Goal: Task Accomplishment & Management: Manage account settings

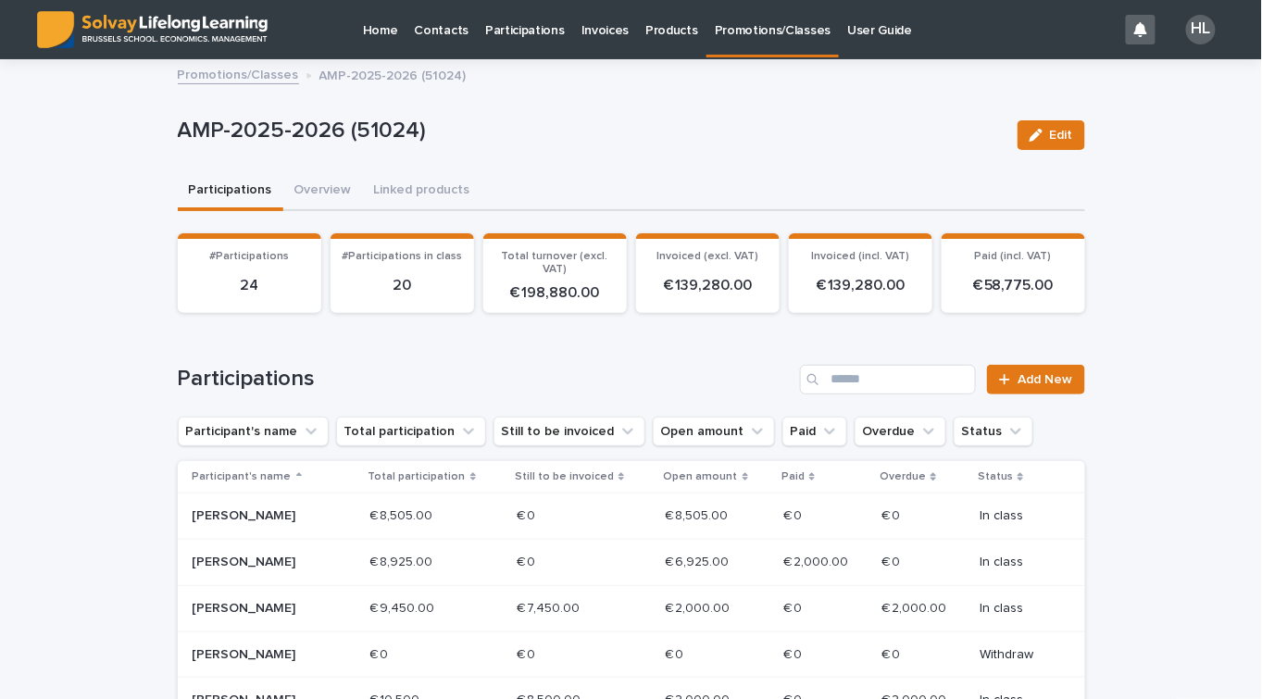
click at [514, 24] on p "Participations" at bounding box center [525, 19] width 80 height 39
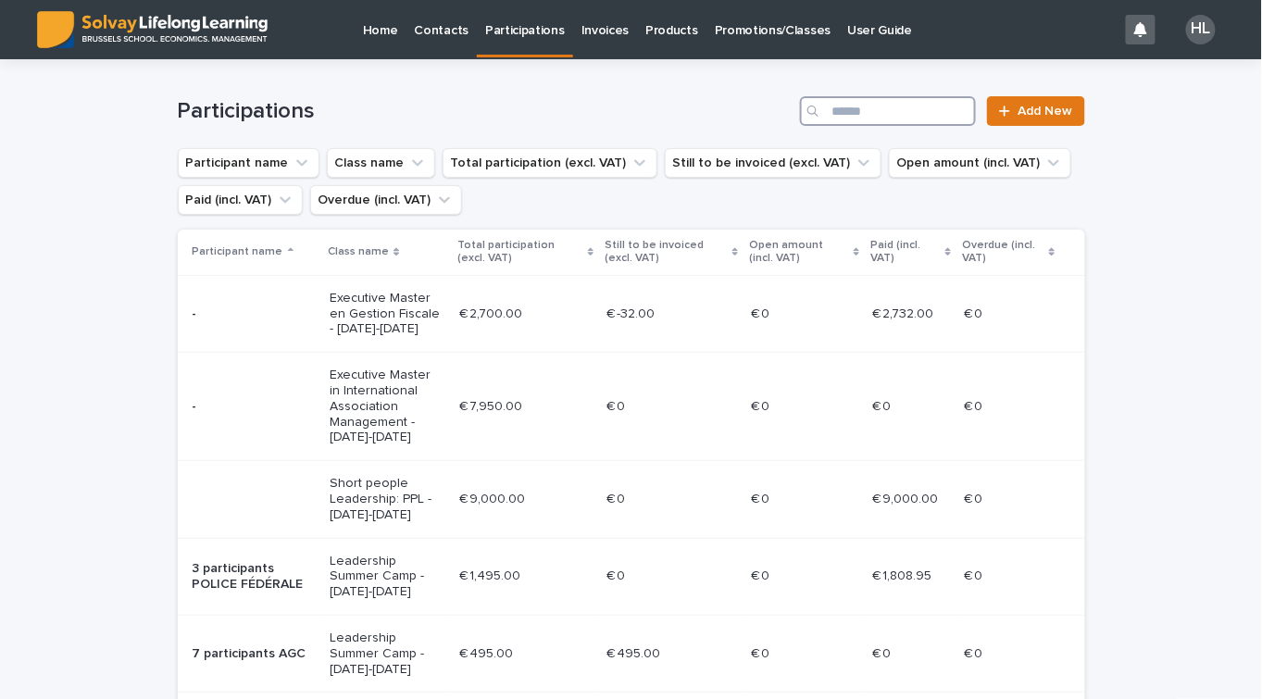
click at [896, 97] on input "Search" at bounding box center [888, 111] width 176 height 30
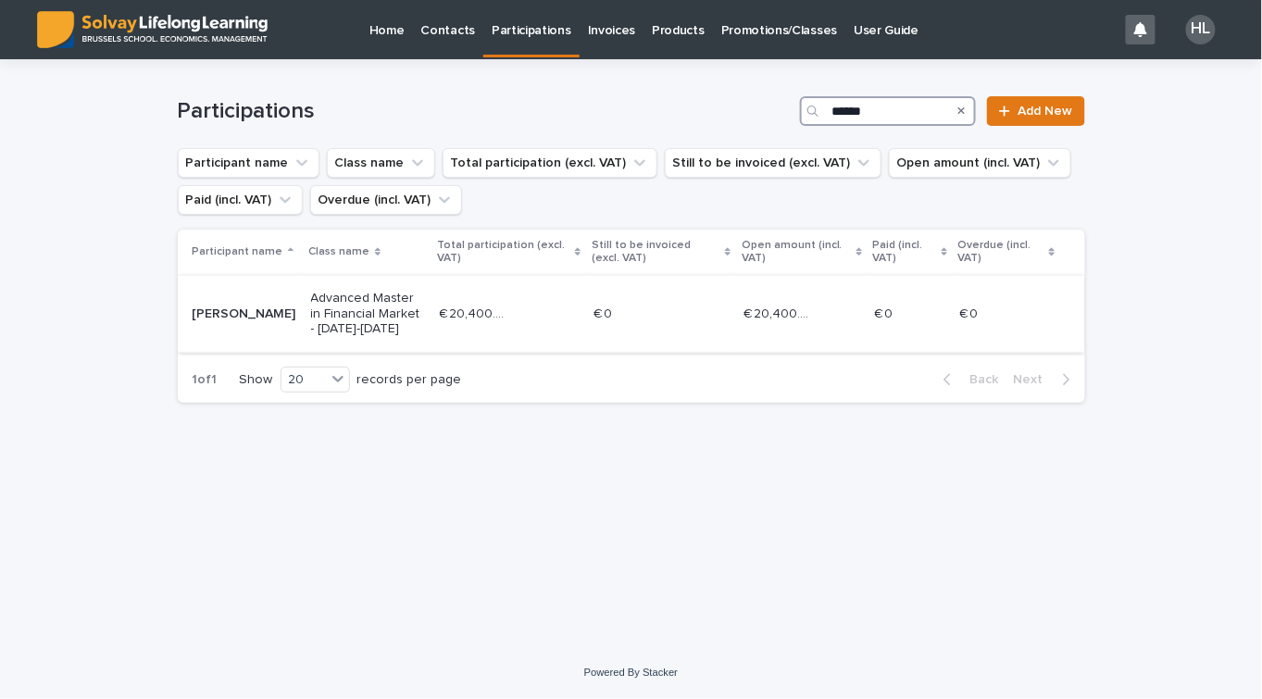
type input "******"
click at [323, 315] on td "Advanced Master in Financial Market - [DATE]-[DATE]" at bounding box center [368, 313] width 129 height 77
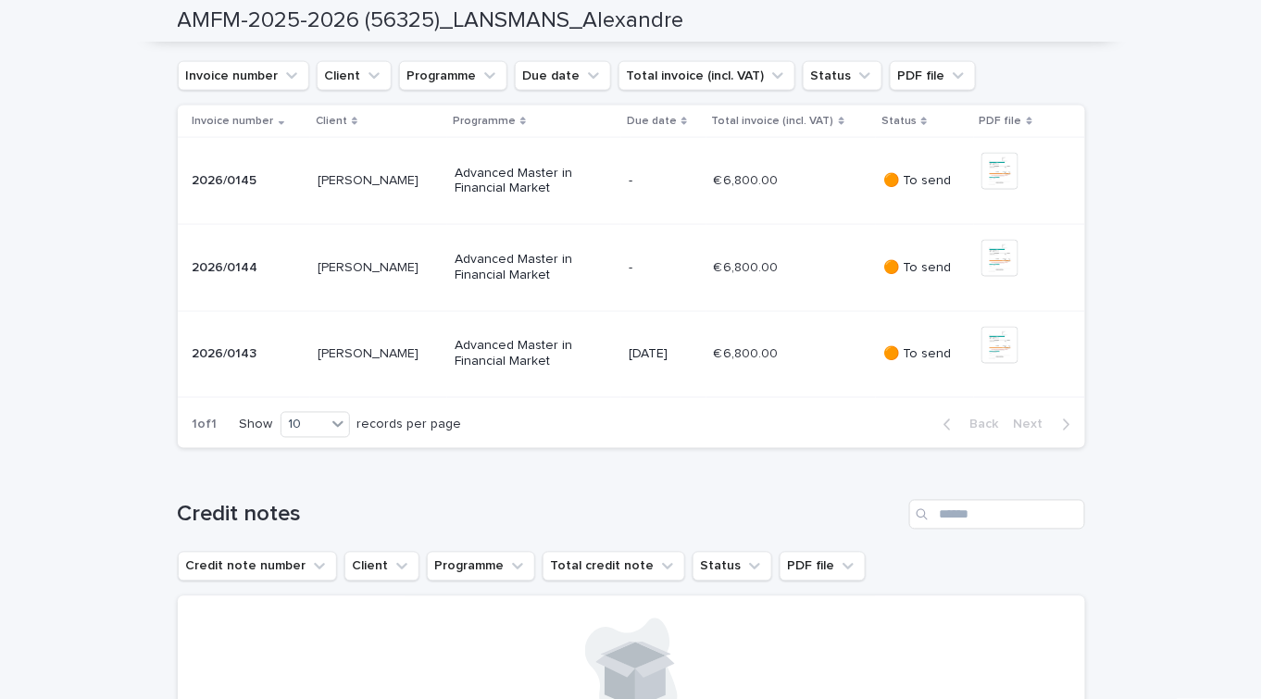
scroll to position [757, 0]
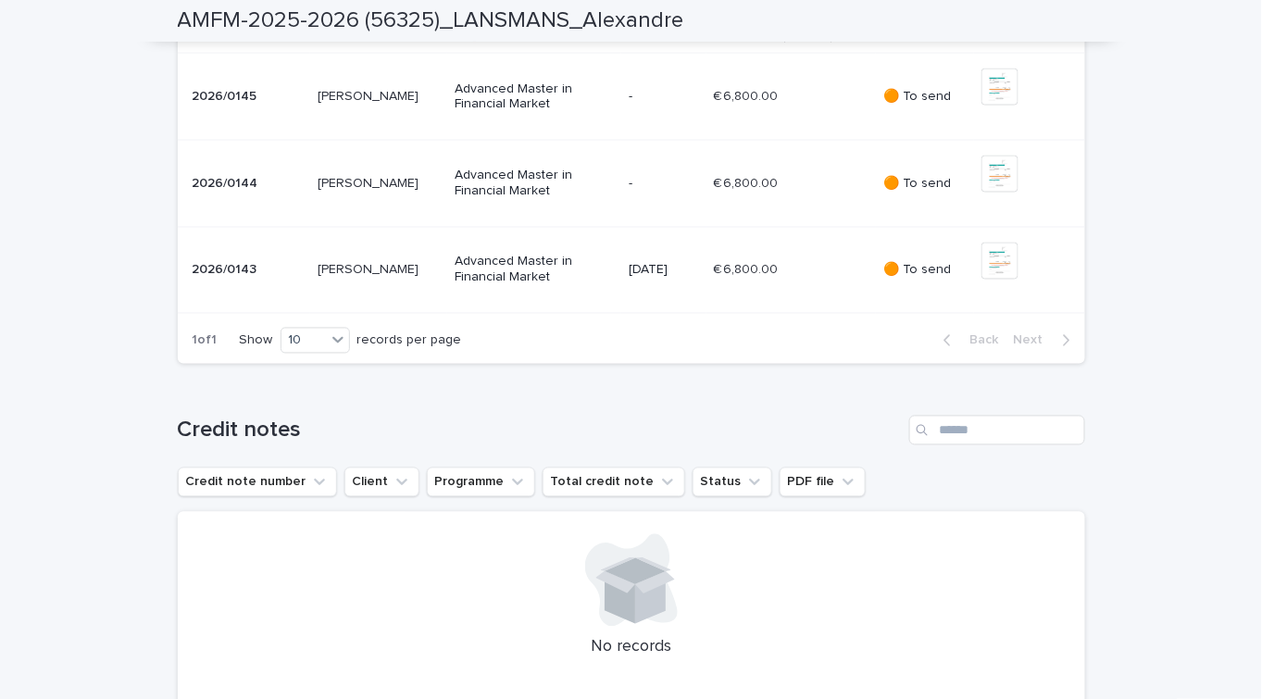
click at [698, 199] on div "-" at bounding box center [663, 183] width 69 height 31
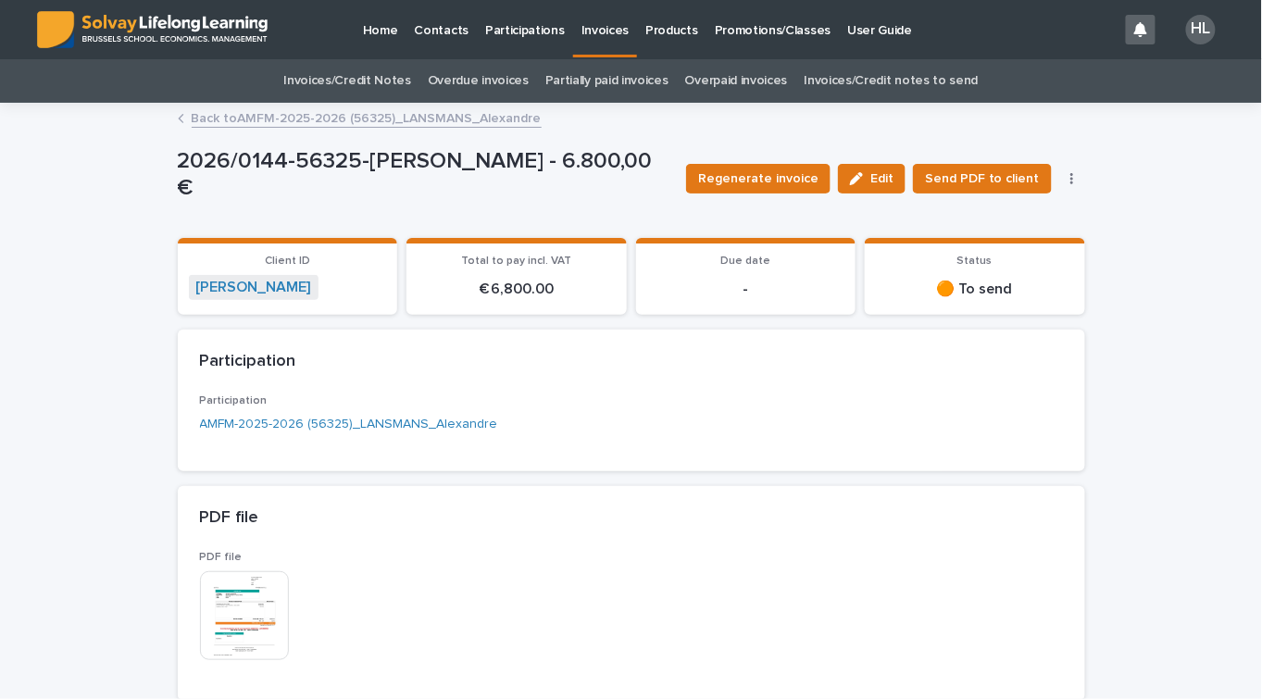
click at [870, 177] on div "button" at bounding box center [860, 178] width 20 height 13
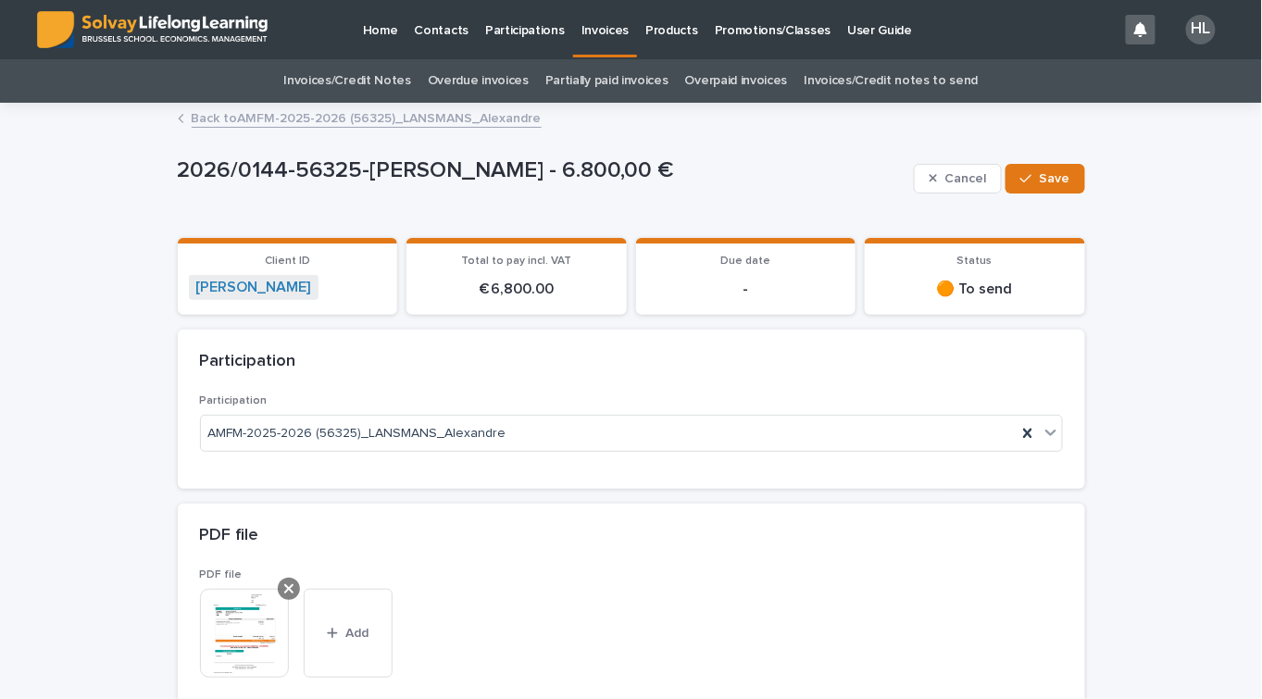
click at [278, 585] on div at bounding box center [289, 589] width 22 height 22
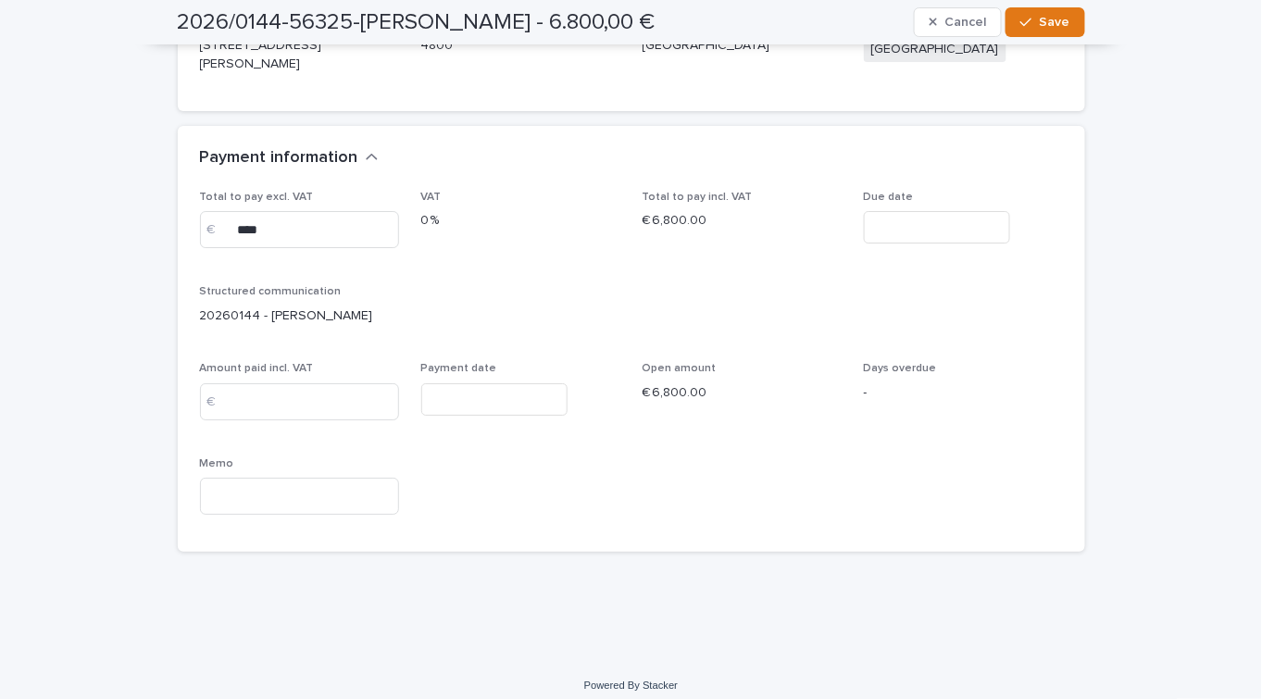
scroll to position [1767, 0]
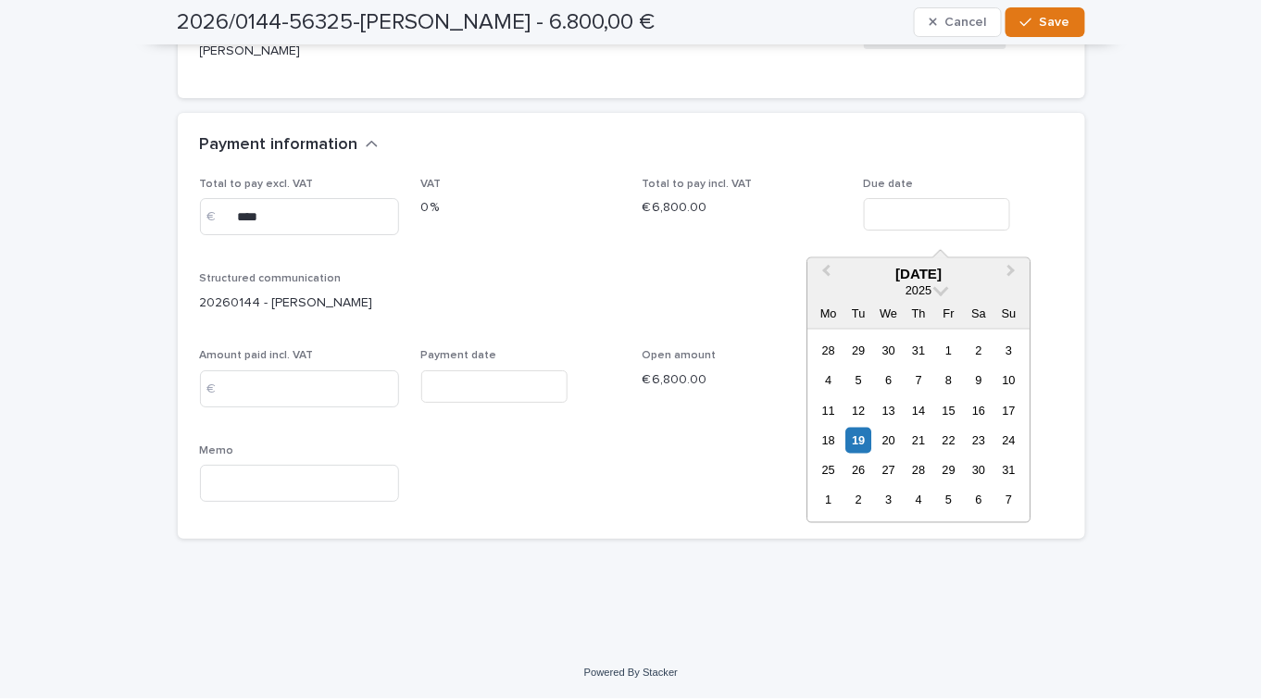
click at [964, 230] on input "text" at bounding box center [937, 214] width 146 height 32
click at [1011, 268] on span "Next Month" at bounding box center [1011, 273] width 0 height 25
click at [975, 411] on div "15" at bounding box center [978, 410] width 25 height 25
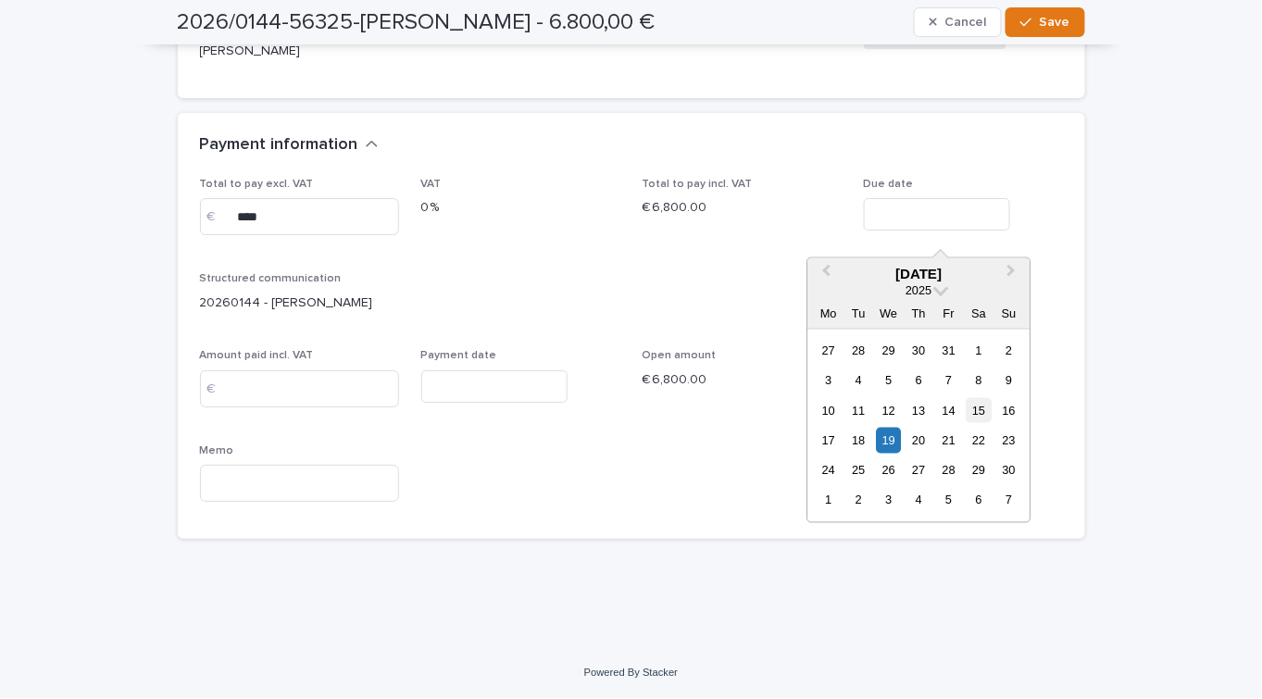
type input "**********"
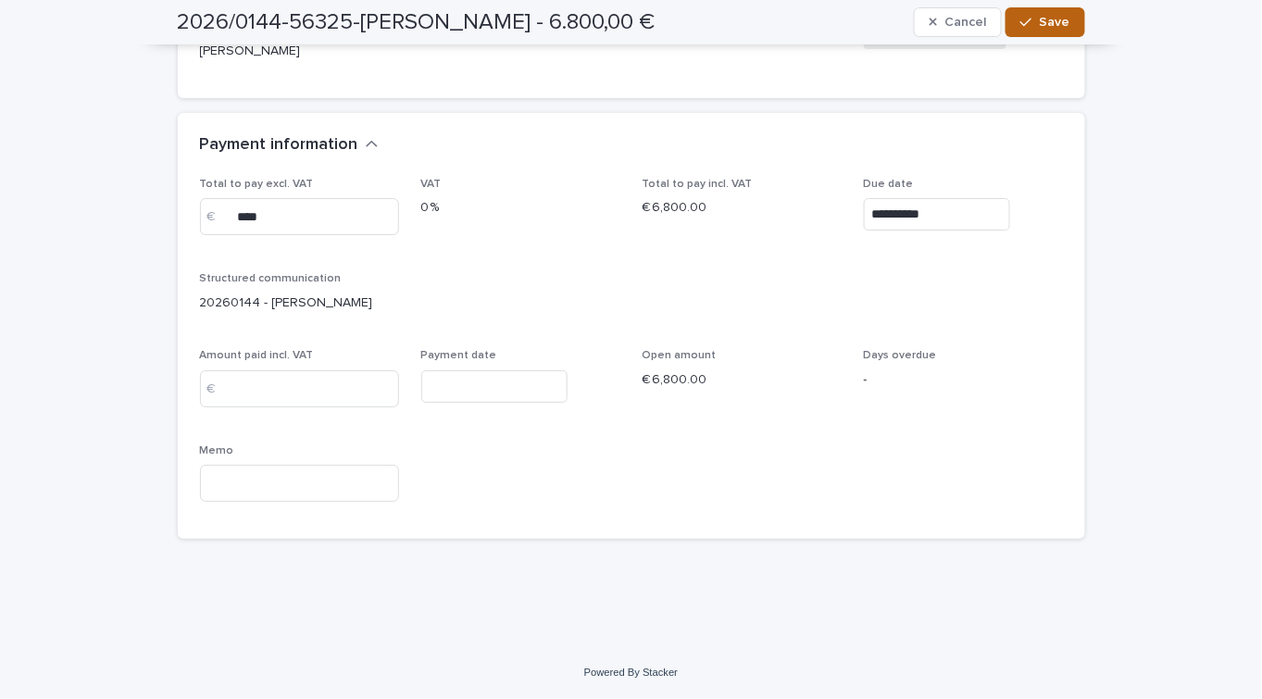
click at [1030, 23] on div "button" at bounding box center [1029, 22] width 19 height 13
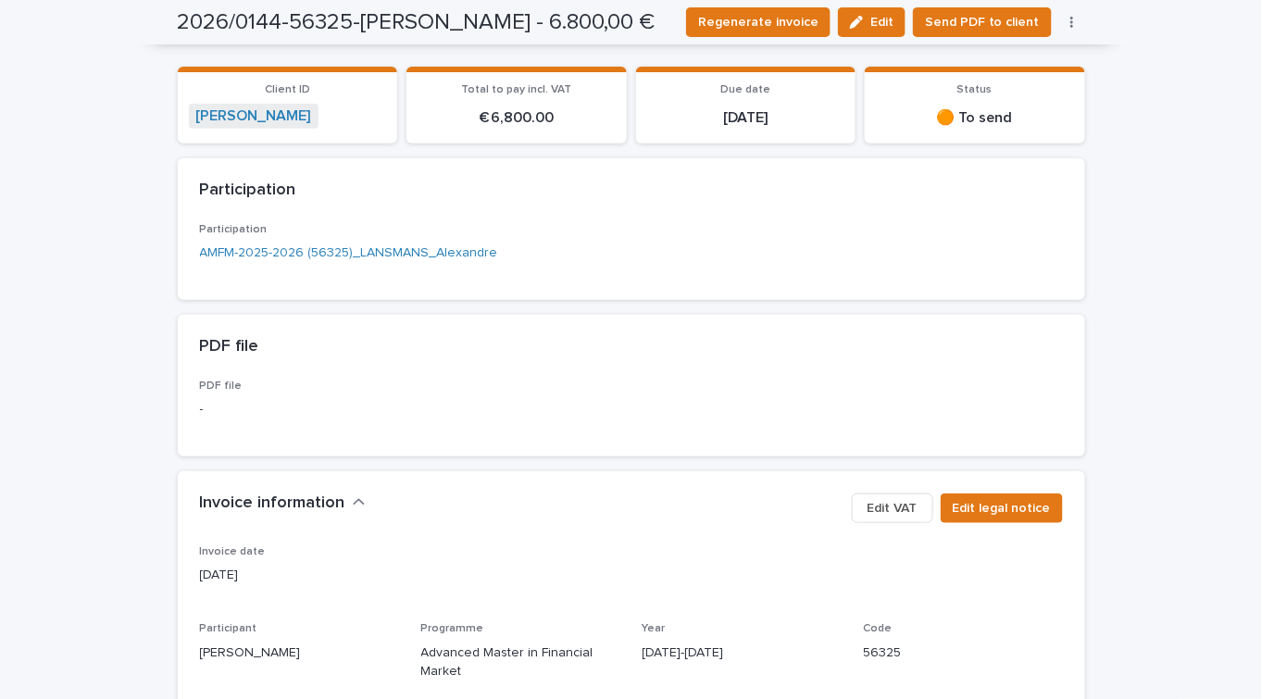
scroll to position [38, 0]
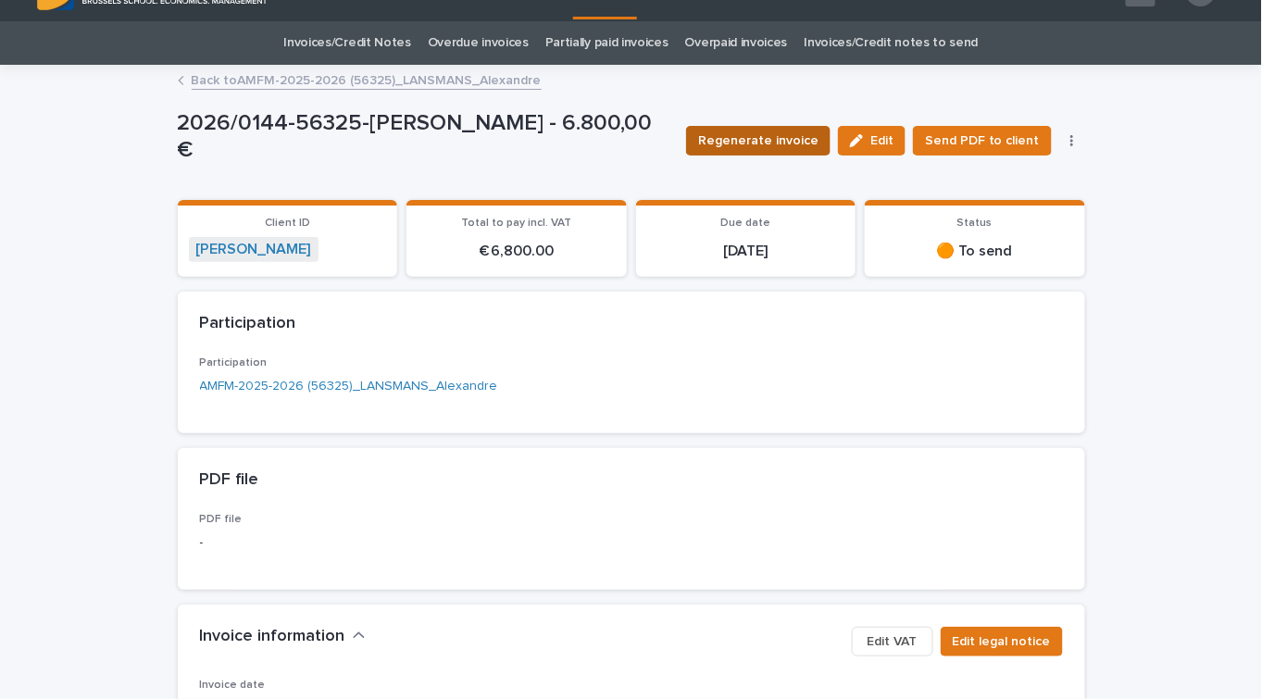
click at [751, 143] on span "Regenerate invoice" at bounding box center [758, 140] width 120 height 19
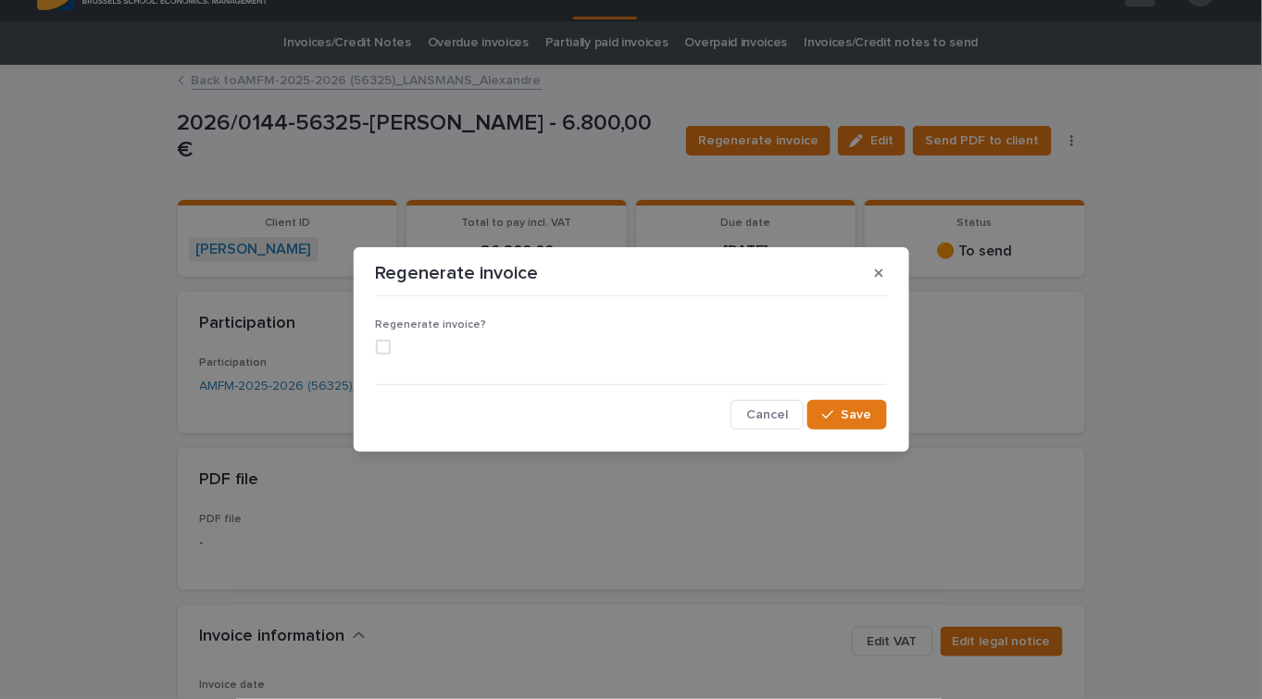
click at [384, 339] on div "Regenerate invoice?" at bounding box center [631, 343] width 511 height 50
click at [378, 345] on span at bounding box center [383, 347] width 15 height 15
click at [867, 417] on span "Save" at bounding box center [856, 414] width 31 height 13
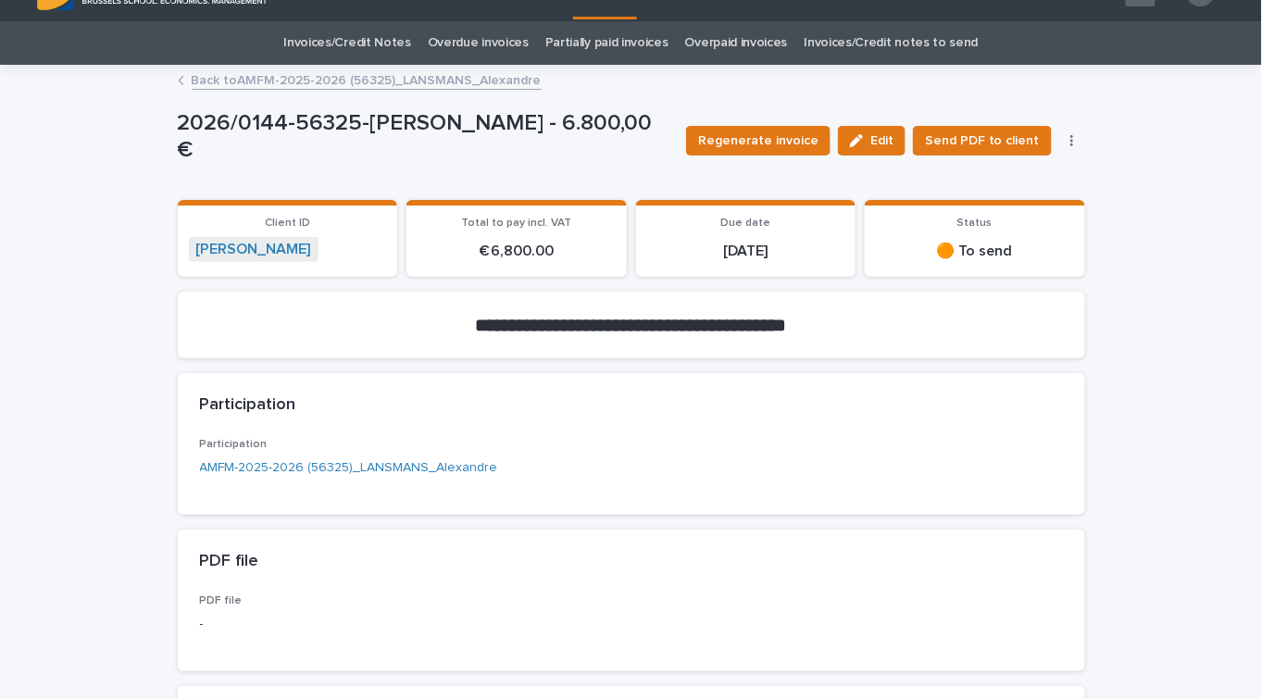
click at [329, 81] on link "Back to AMFM-2025-2026 (56325)_LANSMANS_Alexandre" at bounding box center [367, 78] width 350 height 21
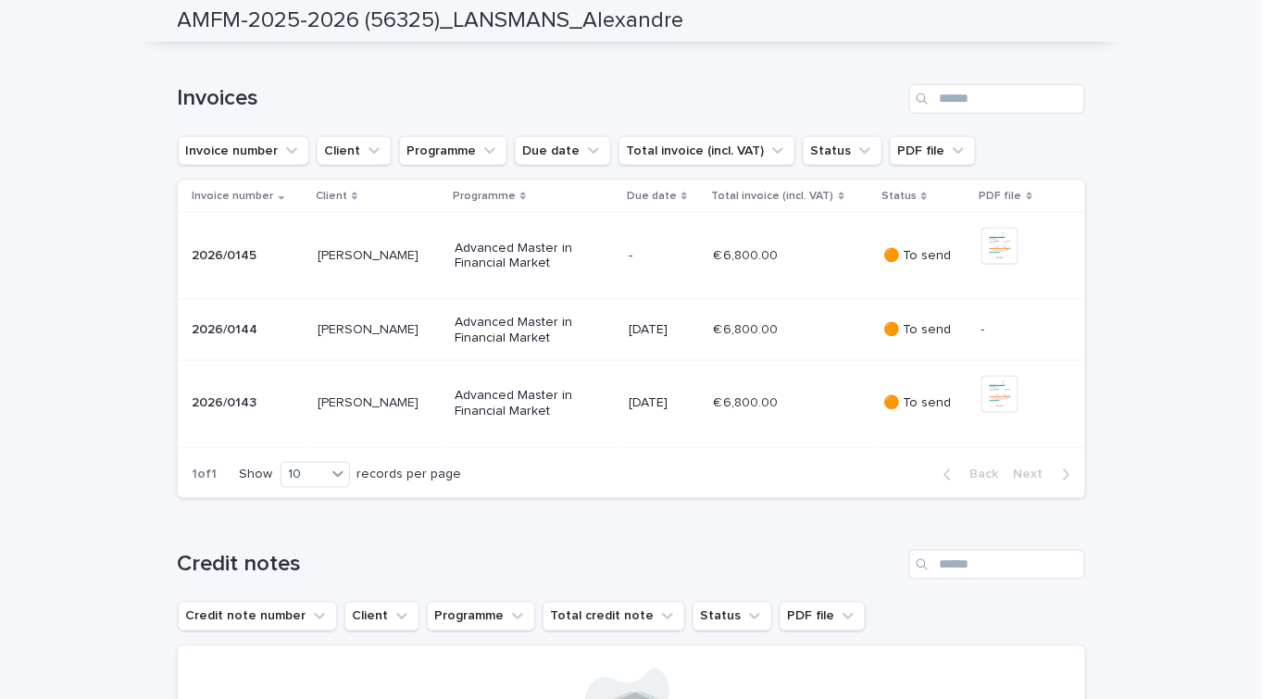
scroll to position [673, 0]
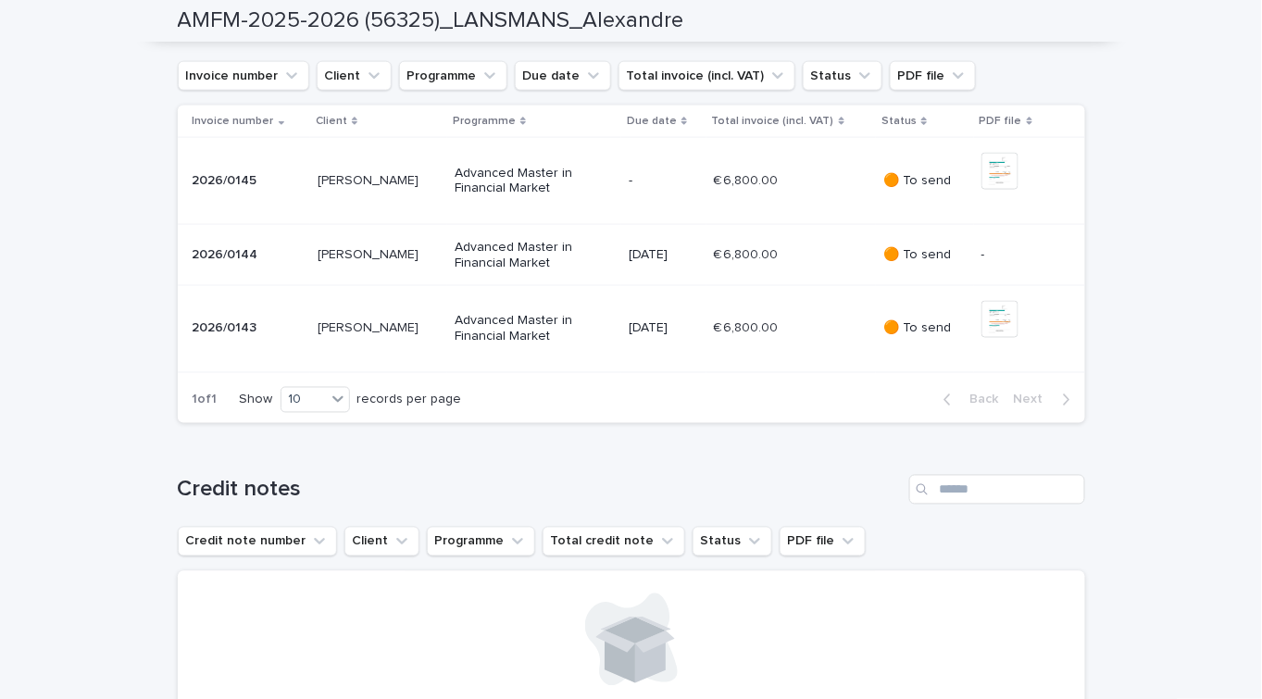
click at [404, 189] on p "[PERSON_NAME]" at bounding box center [370, 178] width 105 height 19
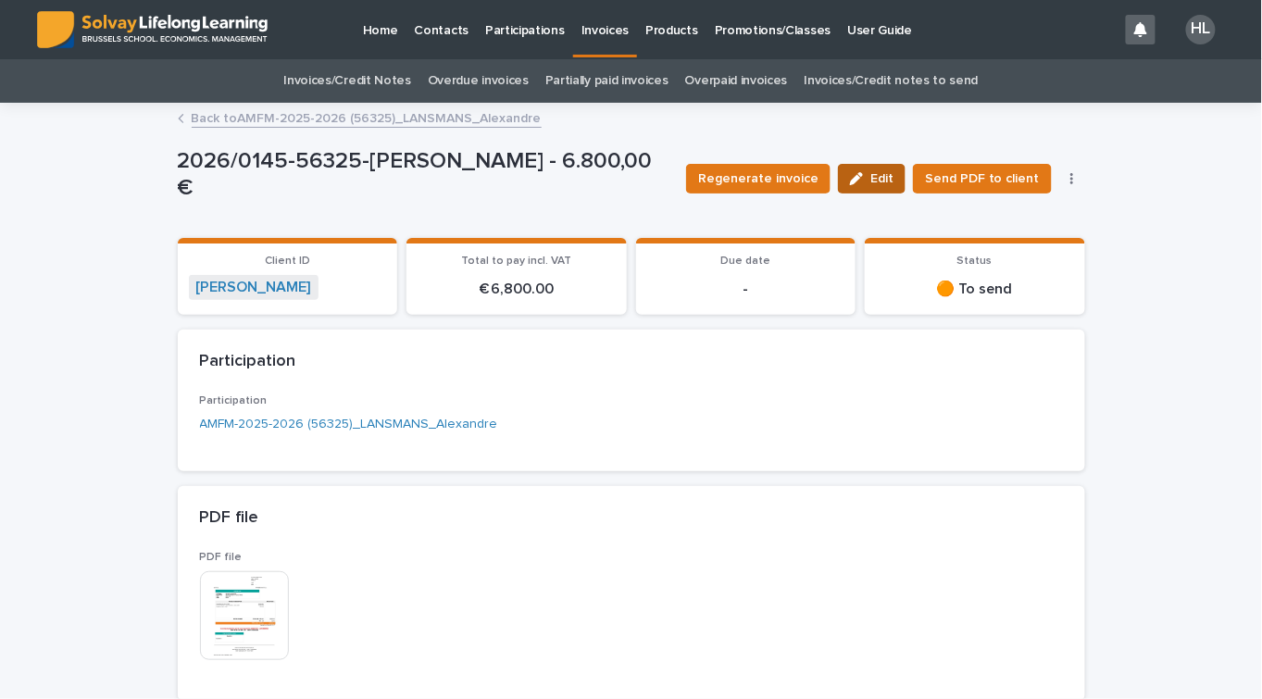
click at [868, 167] on button "Edit" at bounding box center [872, 179] width 68 height 30
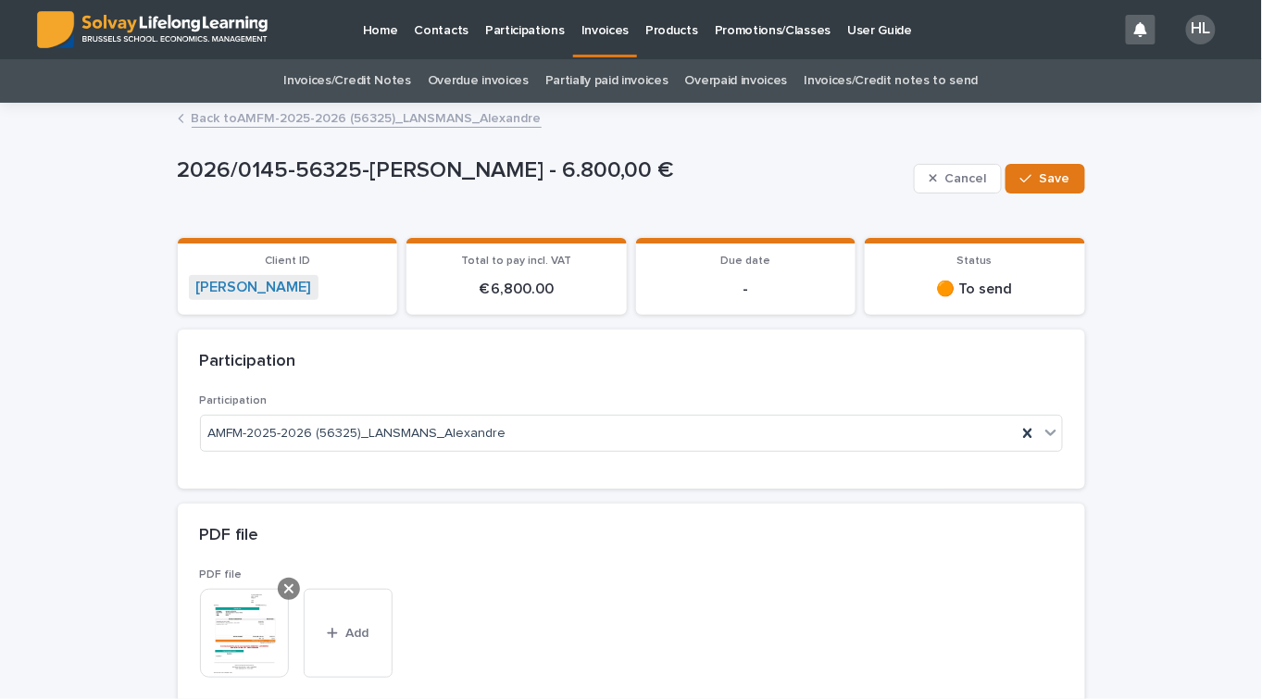
click at [284, 588] on icon at bounding box center [288, 588] width 9 height 9
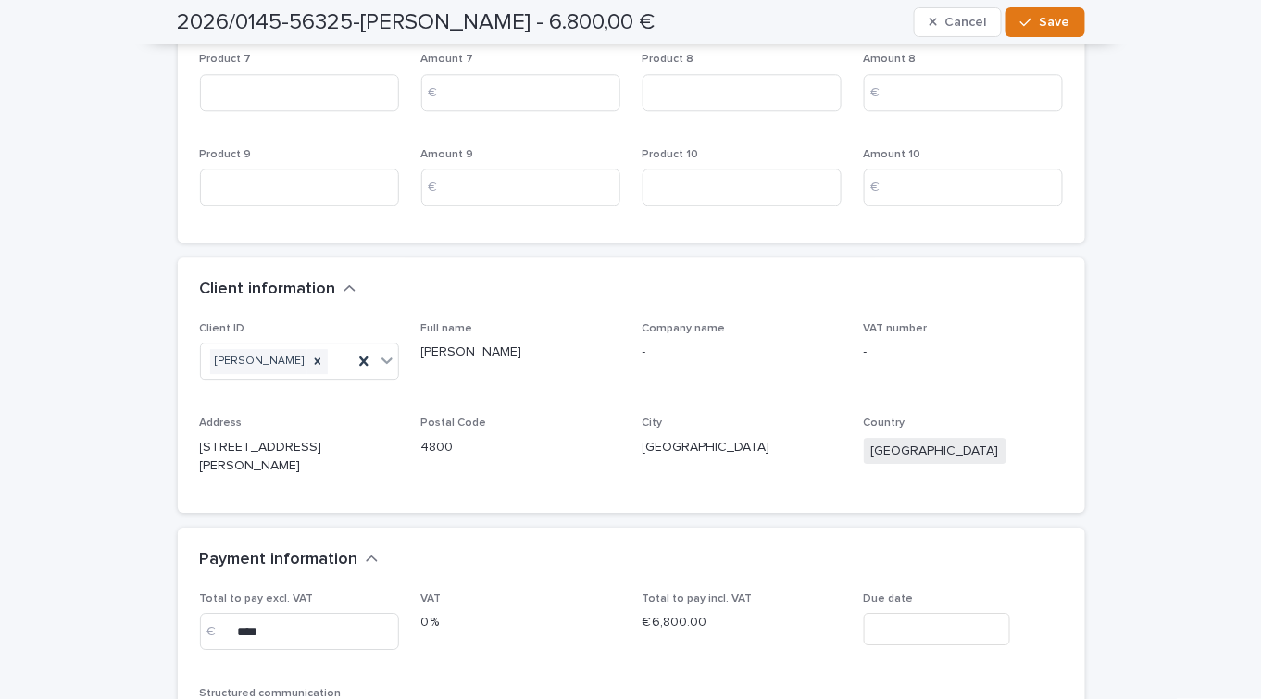
scroll to position [1767, 0]
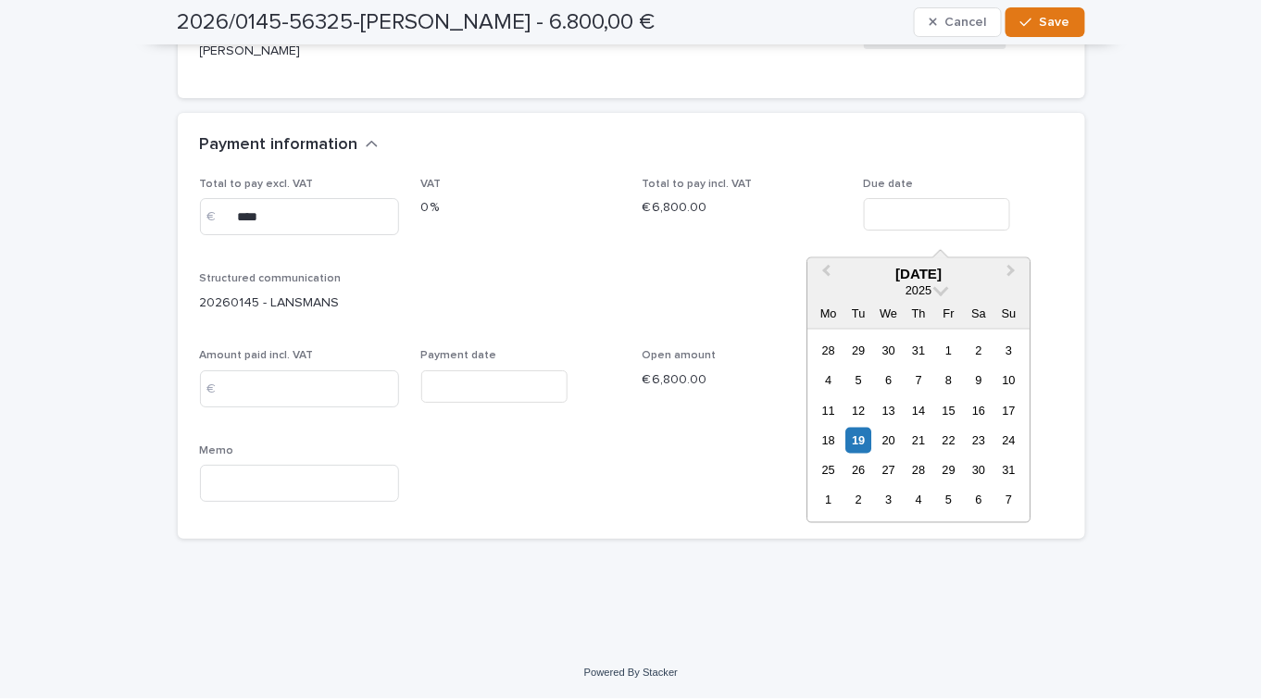
click at [946, 207] on input "text" at bounding box center [937, 214] width 146 height 32
click at [1011, 273] on span "Next Month" at bounding box center [1011, 273] width 0 height 25
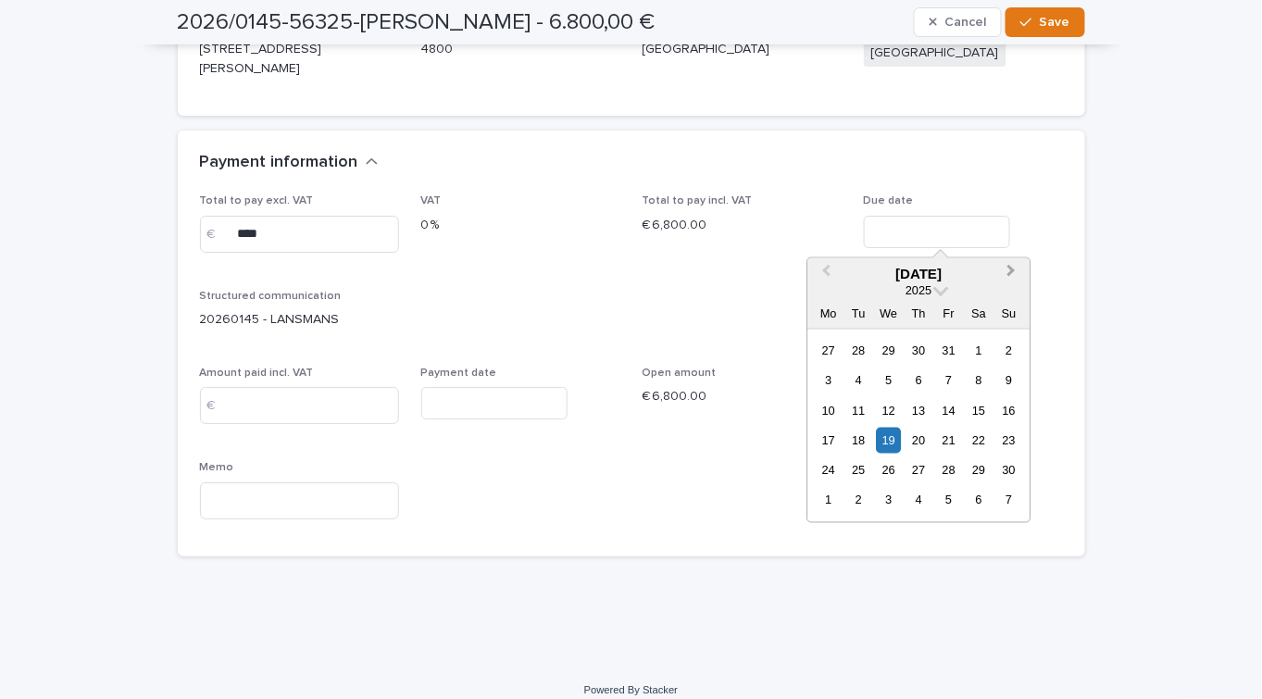
click at [1011, 273] on span "Next Month" at bounding box center [1011, 273] width 0 height 25
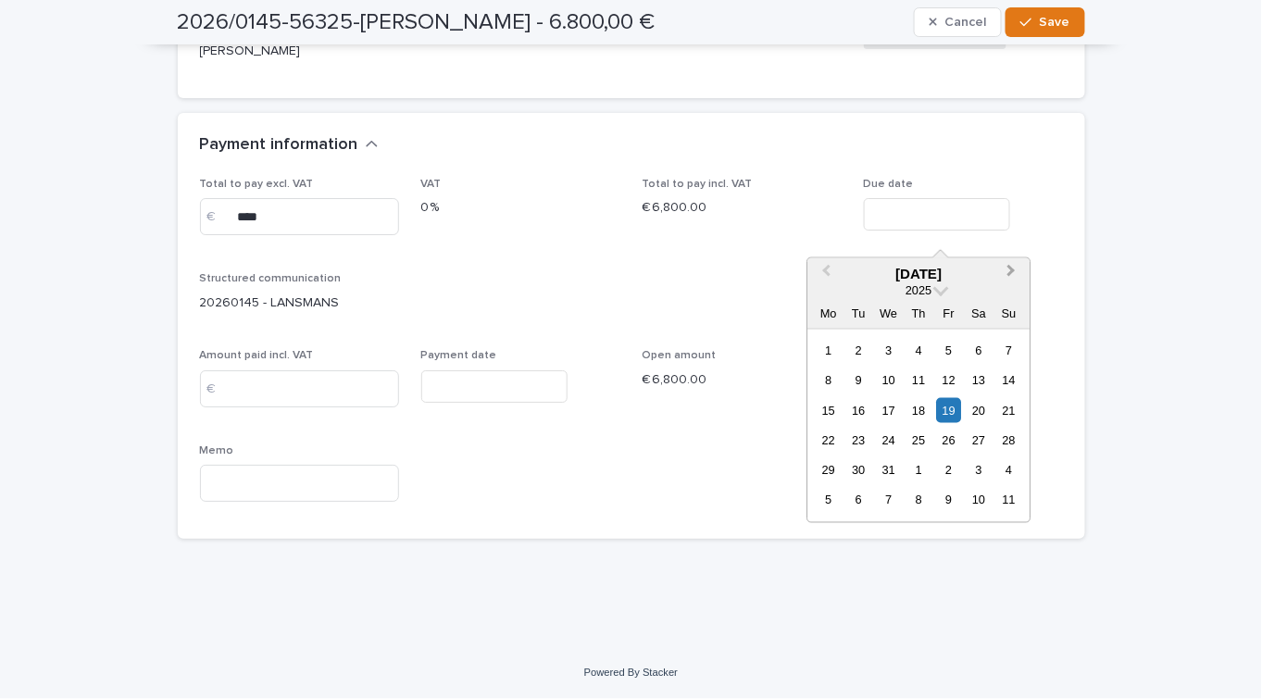
click at [1011, 273] on span "Next Month" at bounding box center [1011, 273] width 0 height 25
click at [1015, 406] on div "15" at bounding box center [1008, 410] width 25 height 25
type input "*********"
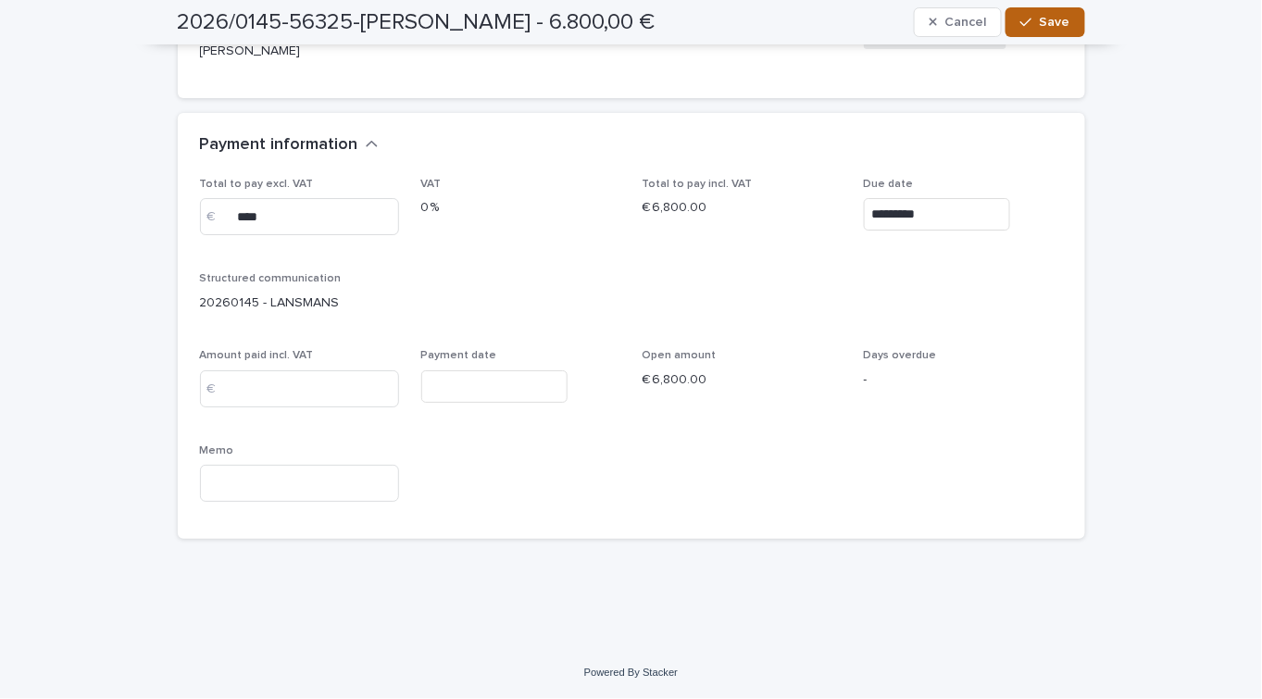
click at [1011, 24] on button "Save" at bounding box center [1044, 22] width 79 height 30
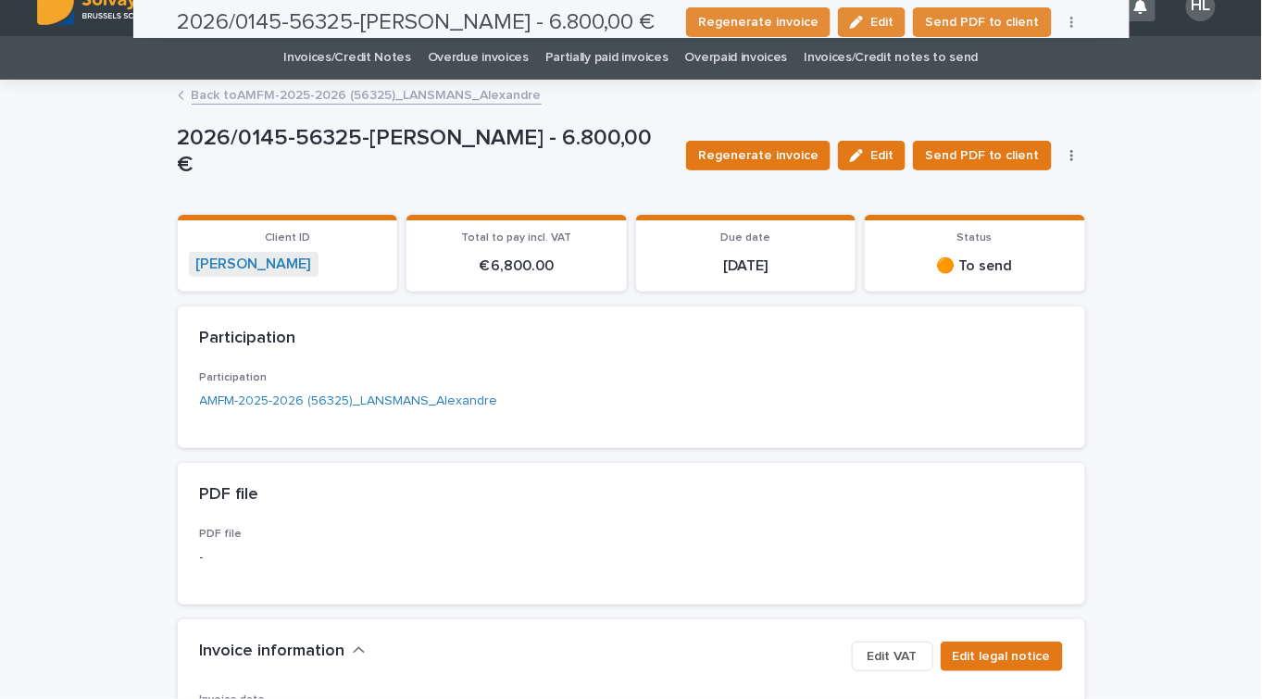
scroll to position [0, 0]
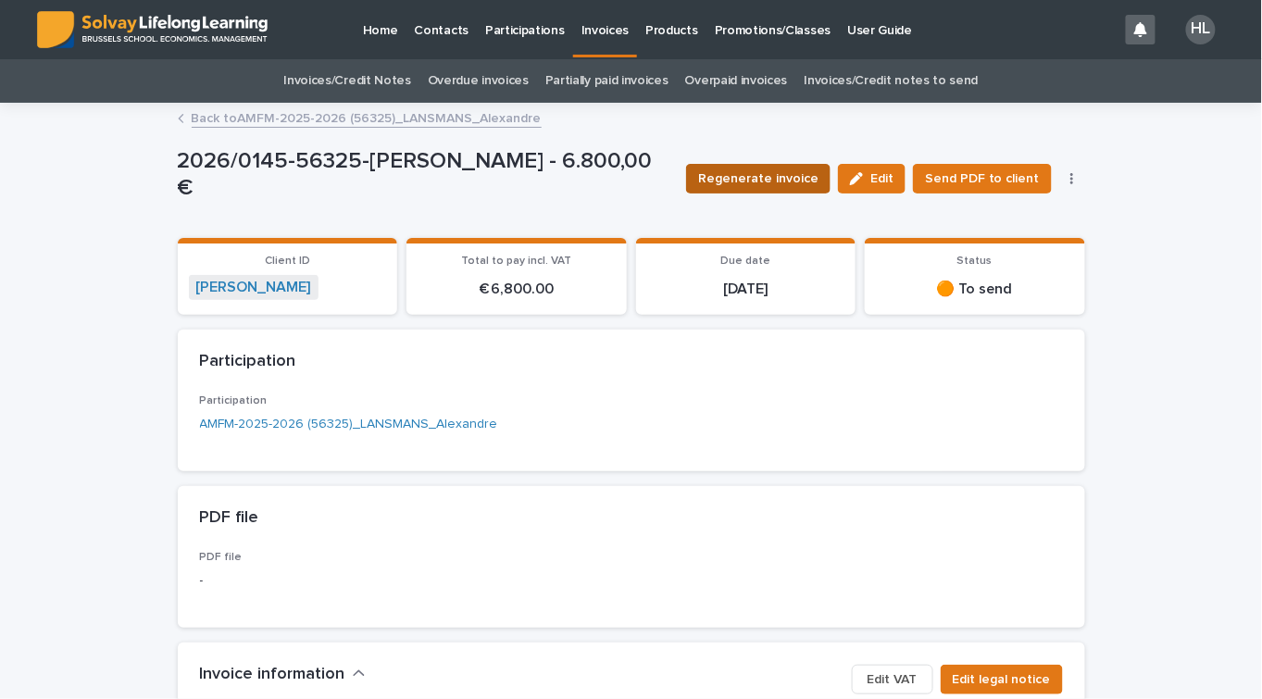
click at [756, 188] on button "Regenerate invoice" at bounding box center [758, 179] width 144 height 30
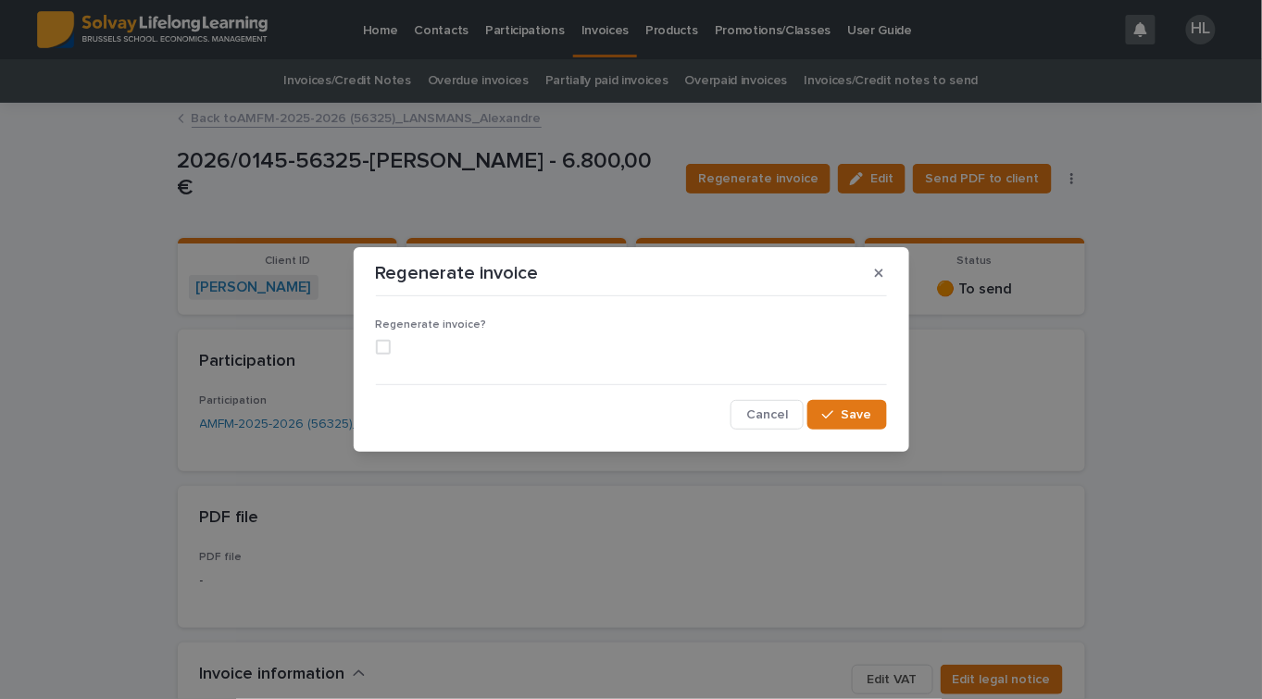
click at [382, 342] on span at bounding box center [383, 347] width 15 height 15
click at [860, 412] on span "Save" at bounding box center [856, 414] width 31 height 13
